Goal: Information Seeking & Learning: Learn about a topic

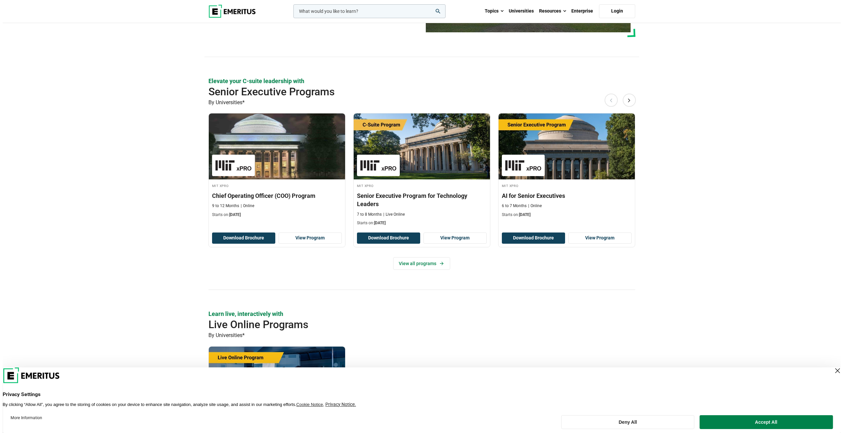
scroll to position [33, 0]
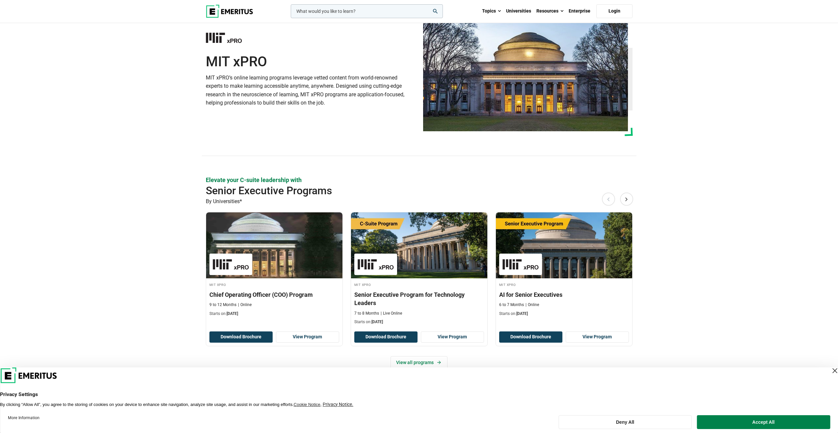
click at [399, 12] on input "woocommerce-product-search-field-0" at bounding box center [367, 11] width 152 height 14
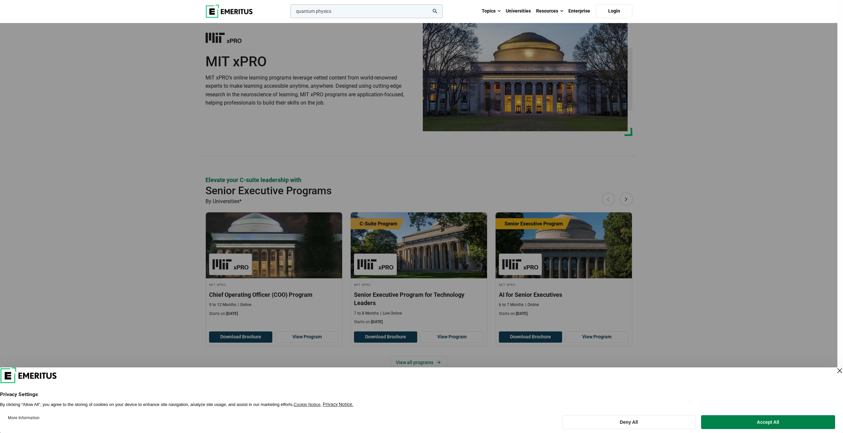
type input "quantum physics"
click at [289, 13] on button "search" at bounding box center [289, 13] width 0 height 0
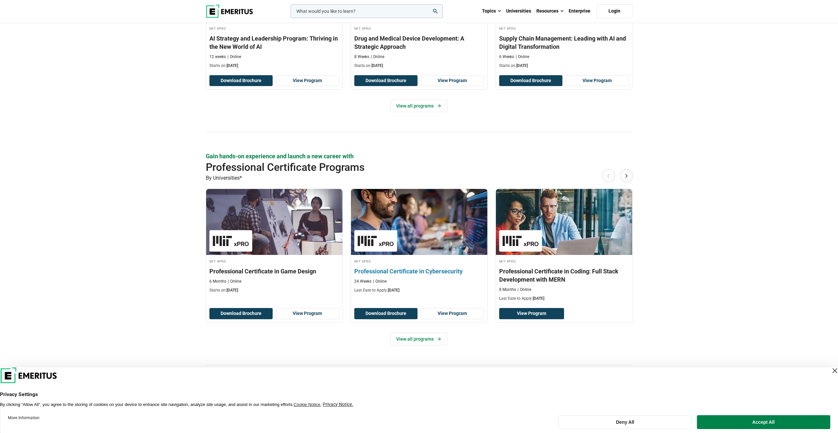
scroll to position [758, 0]
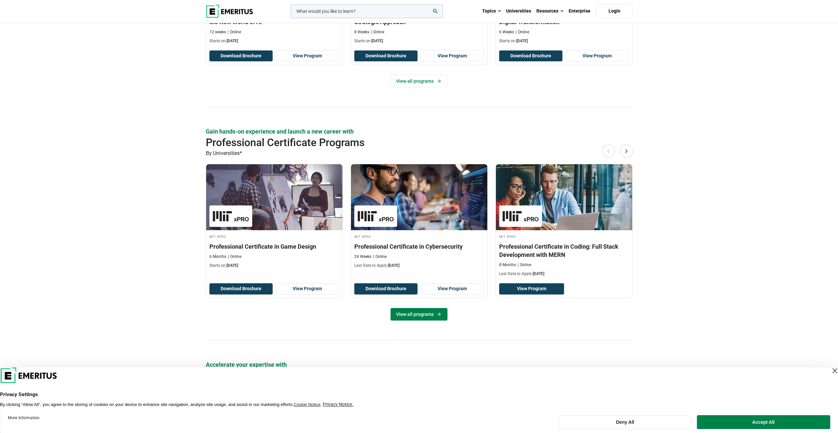
click at [414, 318] on link "View all programs" at bounding box center [419, 314] width 57 height 13
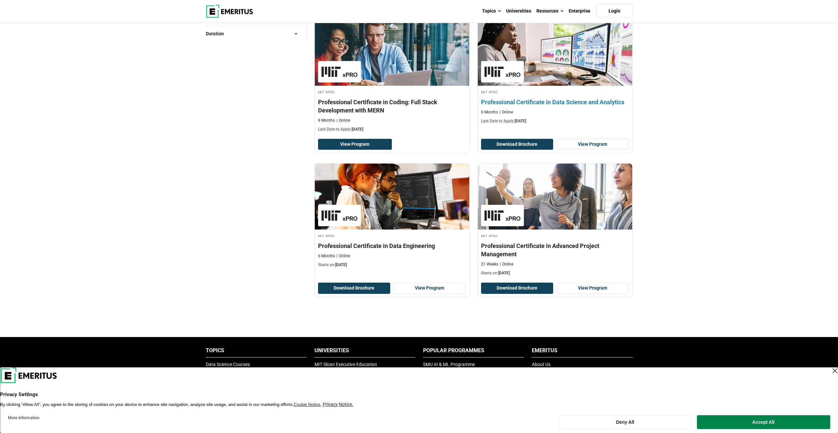
scroll to position [132, 0]
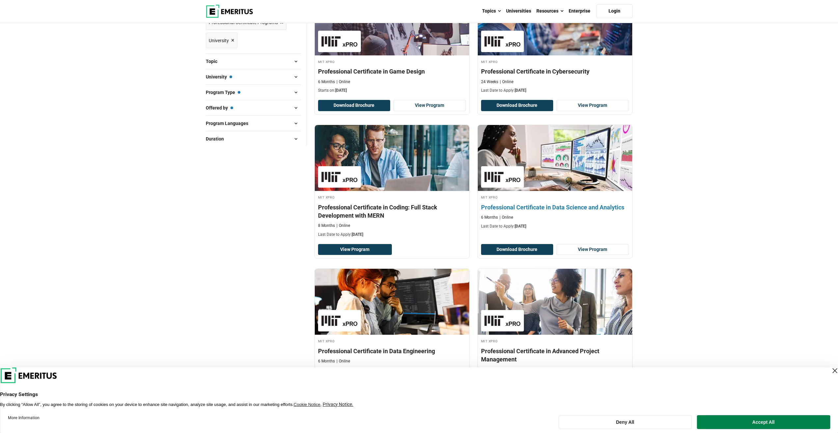
click at [573, 174] on img at bounding box center [555, 158] width 170 height 72
